Goal: Information Seeking & Learning: Learn about a topic

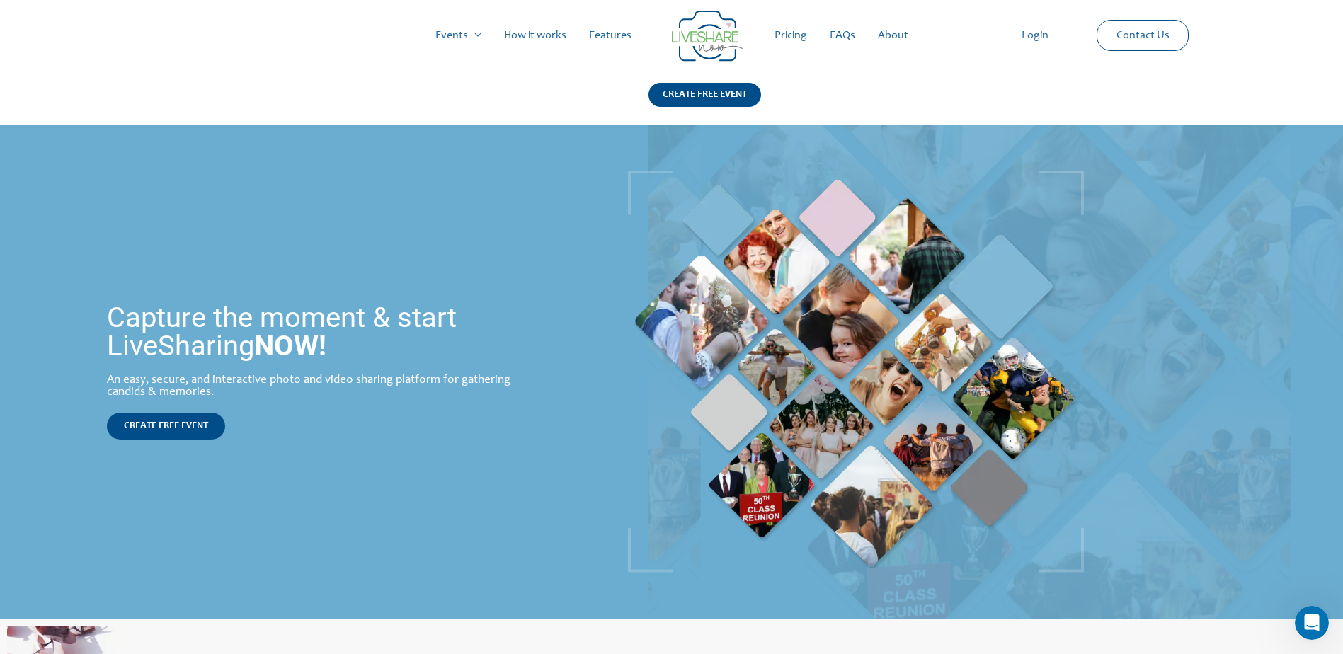
click at [790, 34] on link "Pricing" at bounding box center [790, 35] width 55 height 45
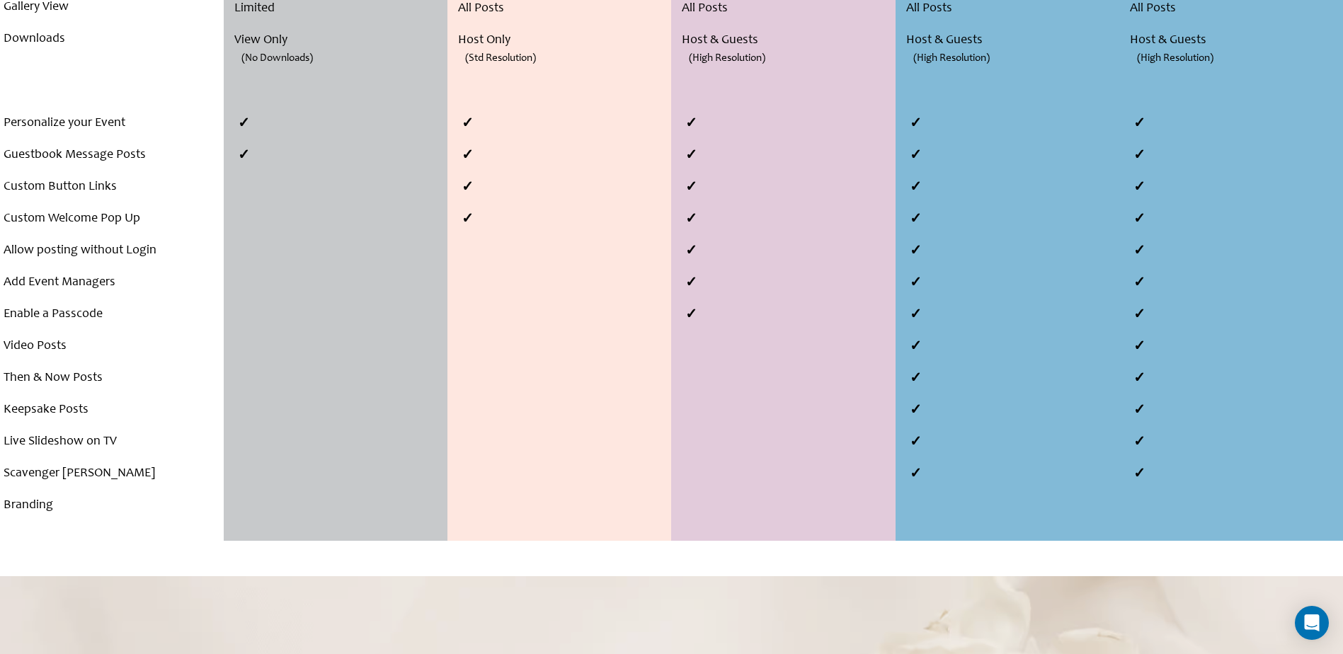
scroll to position [605, 0]
click at [59, 474] on li "Scavenger [PERSON_NAME]" at bounding box center [112, 472] width 217 height 32
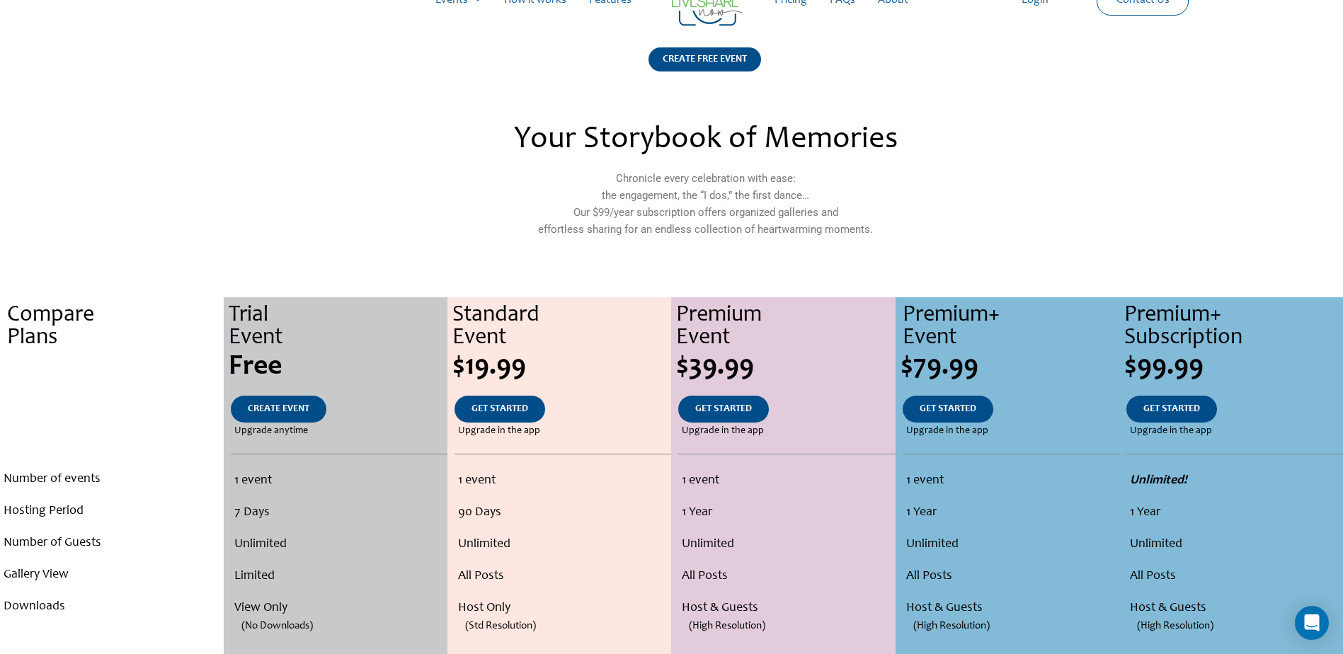
scroll to position [0, 0]
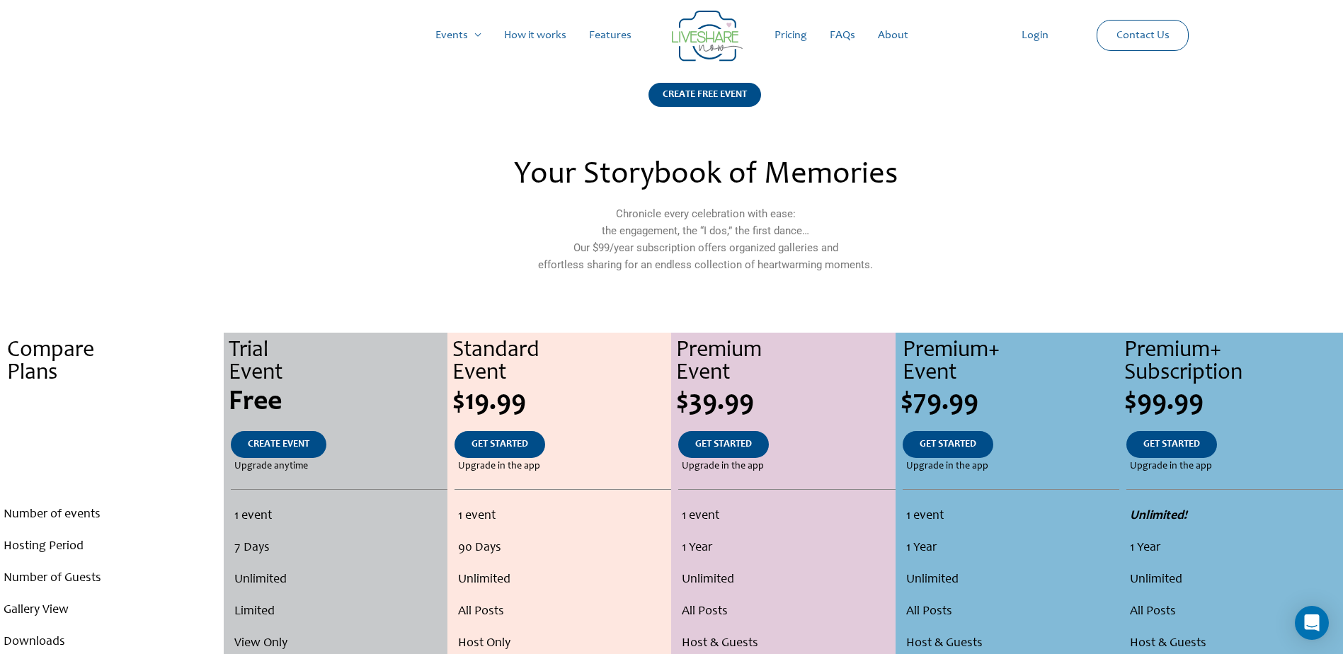
click at [606, 35] on link "Features" at bounding box center [610, 35] width 65 height 45
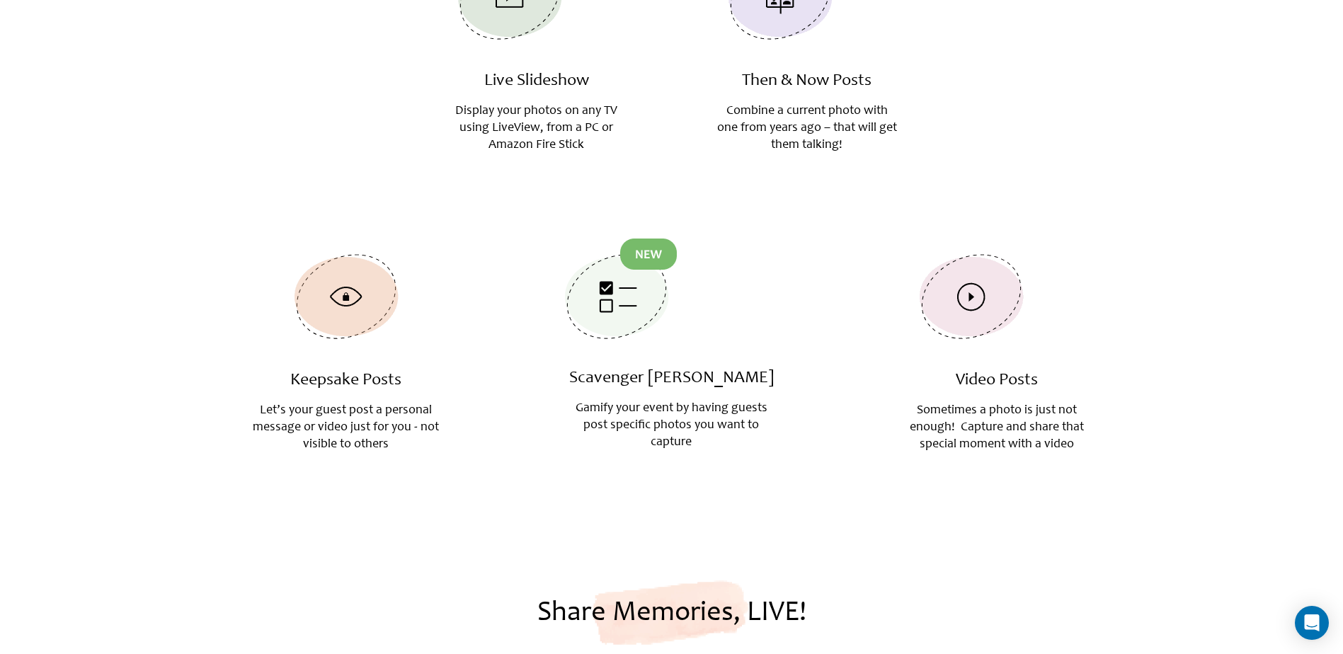
scroll to position [1857, 0]
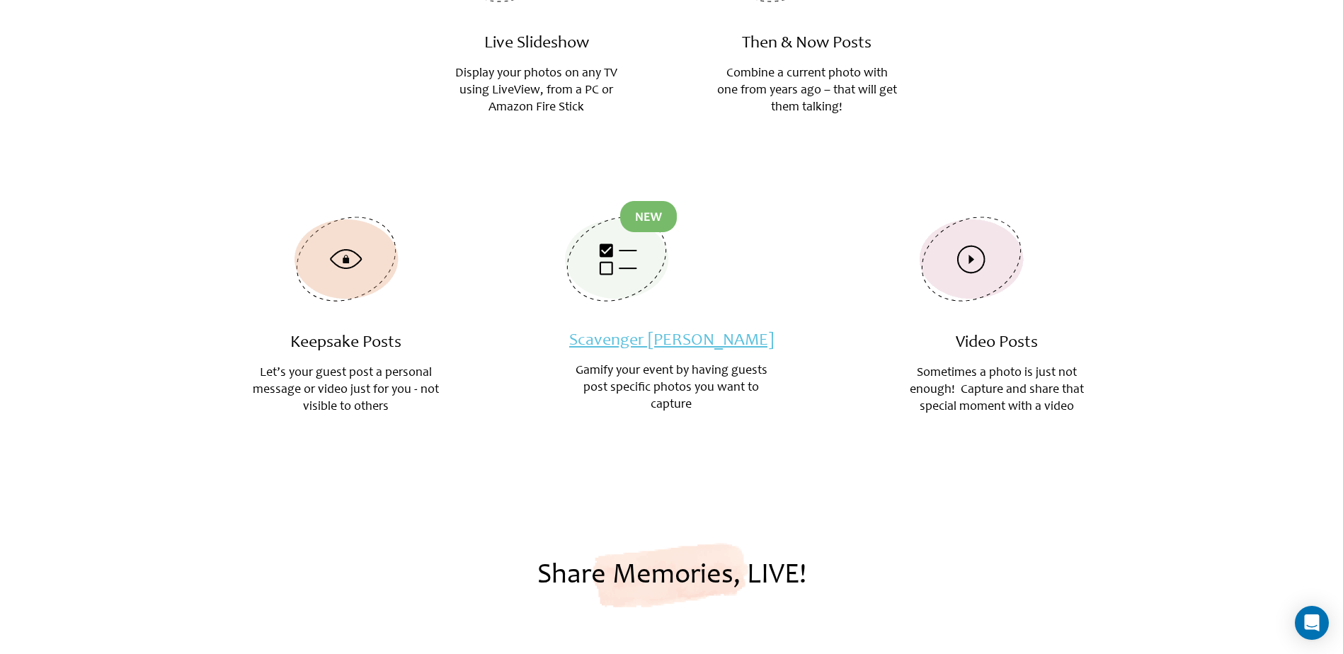
click at [644, 333] on link "Scavenger [PERSON_NAME]" at bounding box center [671, 341] width 205 height 17
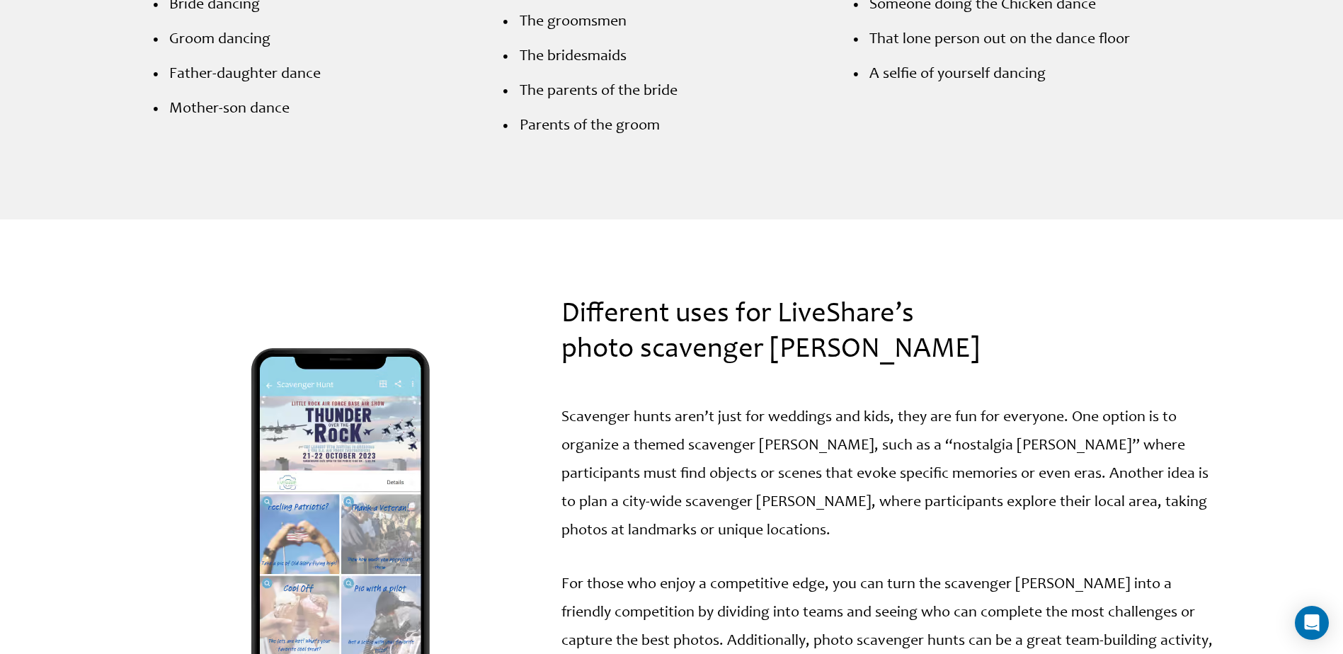
scroll to position [2454, 0]
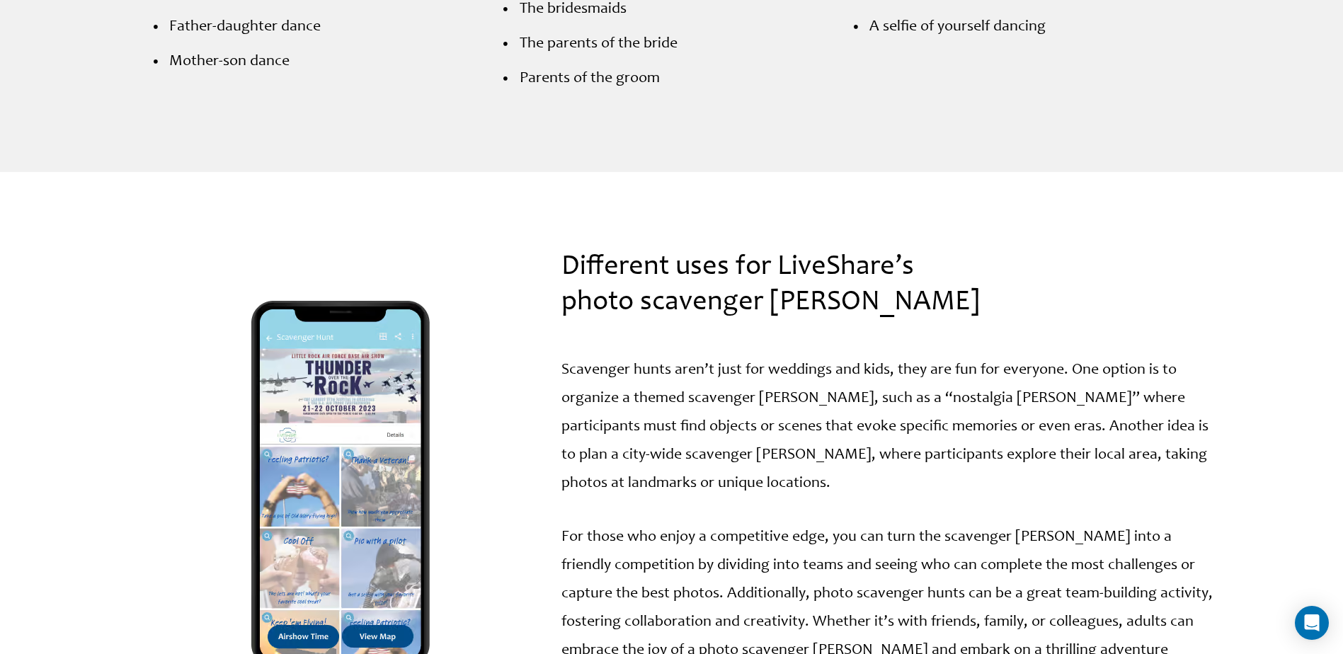
click at [1341, 633] on div "Different uses for LiveShare’s photo scavenger [PERSON_NAME] Scavenger hunts ar…" at bounding box center [671, 484] width 1343 height 482
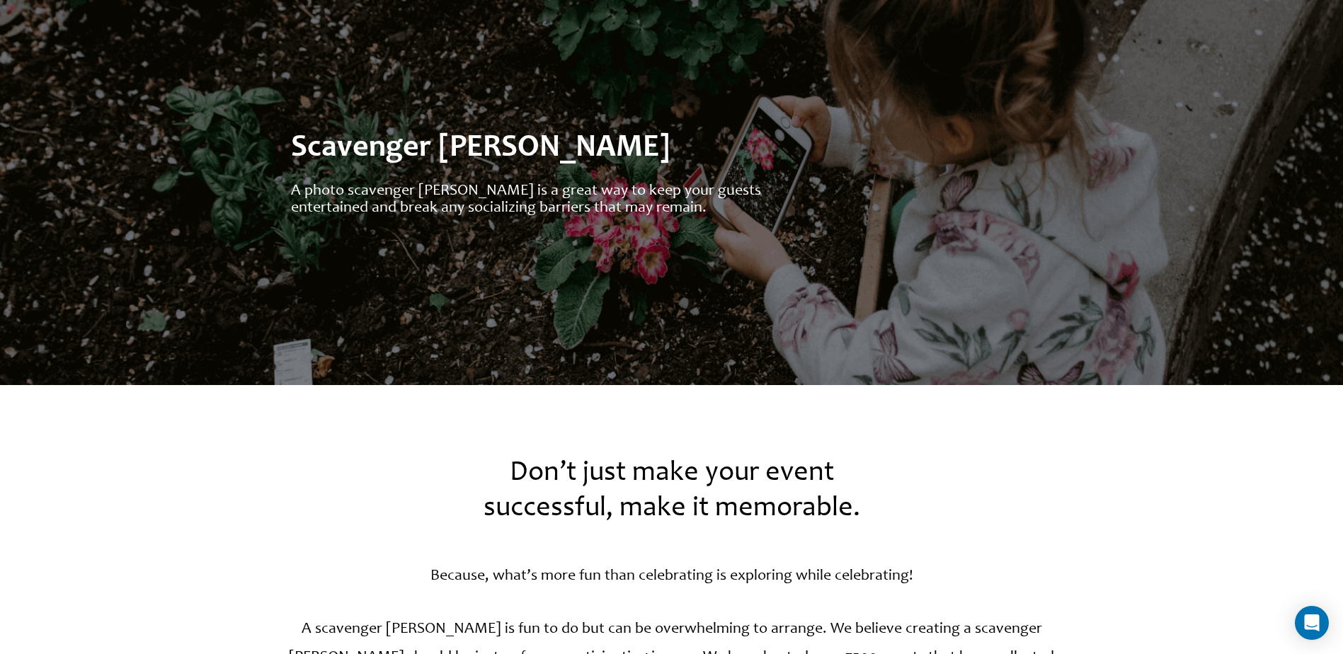
scroll to position [0, 0]
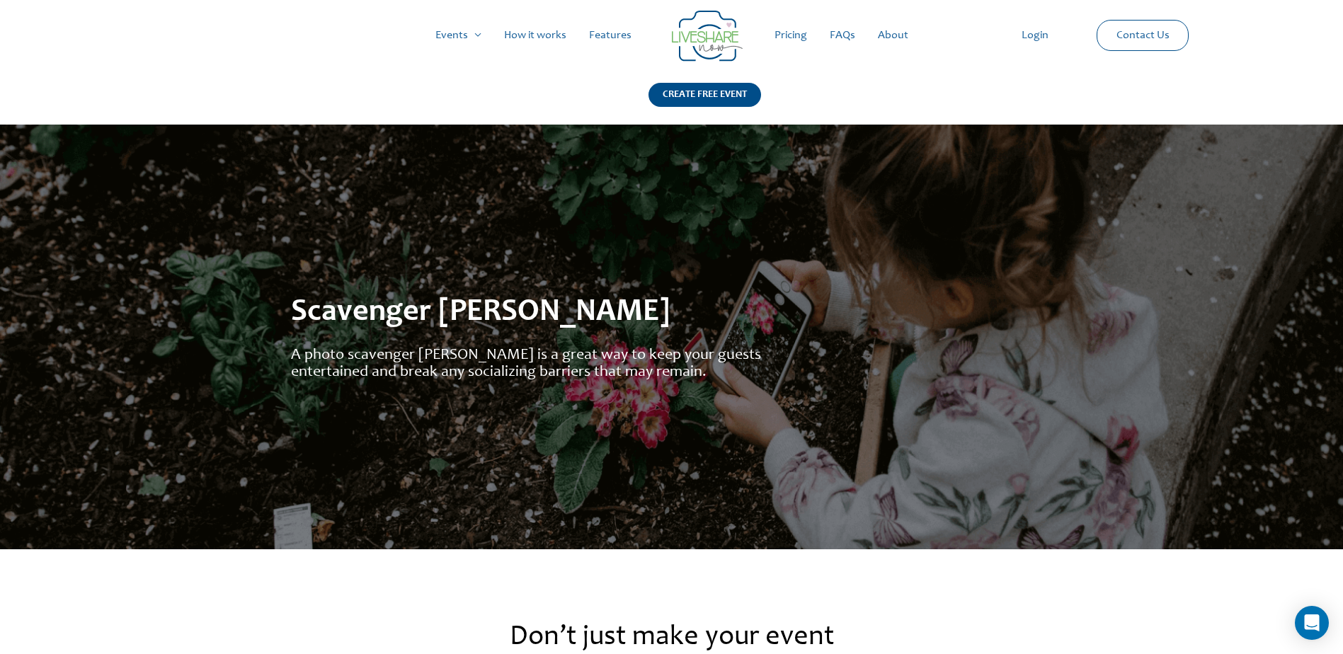
click at [843, 37] on link "FAQs" at bounding box center [843, 35] width 48 height 45
